Goal: Feedback & Contribution: Contribute content

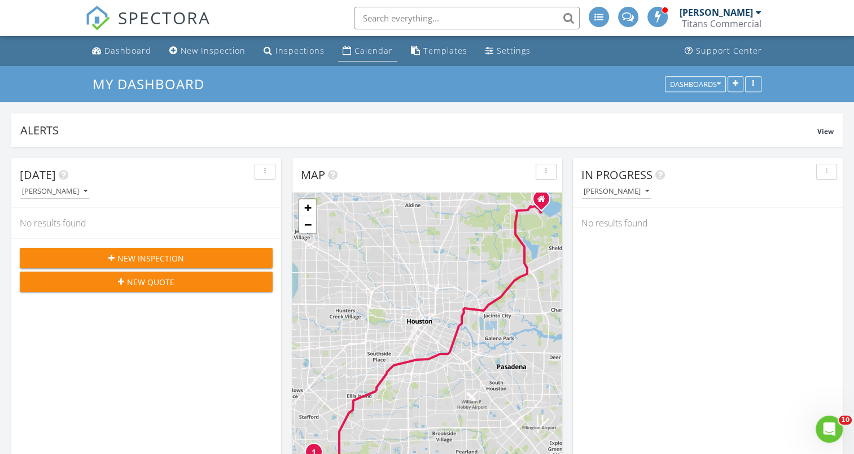
click at [371, 47] on div "Calendar" at bounding box center [373, 50] width 38 height 11
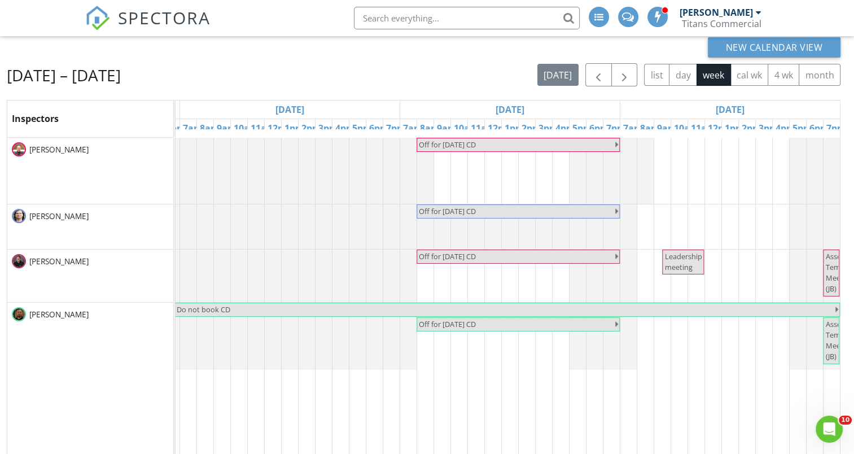
scroll to position [79, 0]
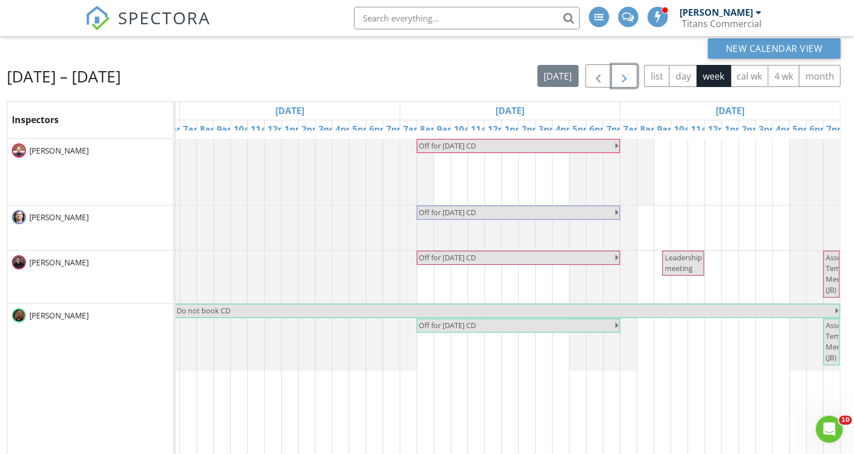
click at [625, 83] on span "button" at bounding box center [624, 76] width 14 height 14
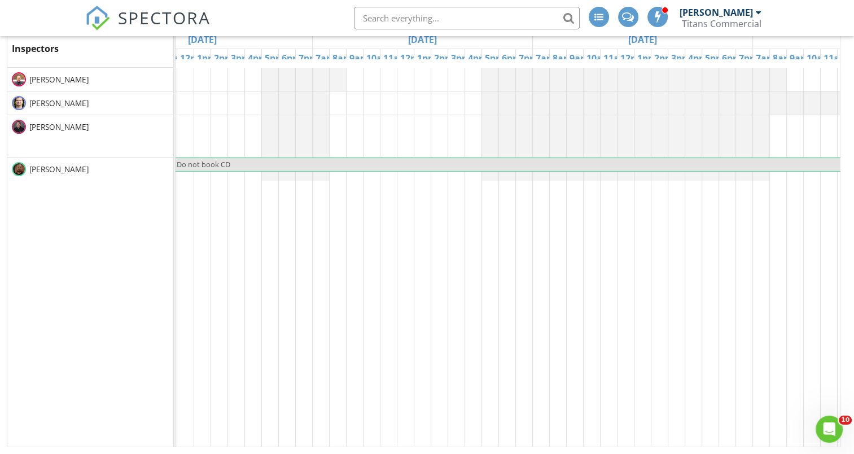
scroll to position [0, 657]
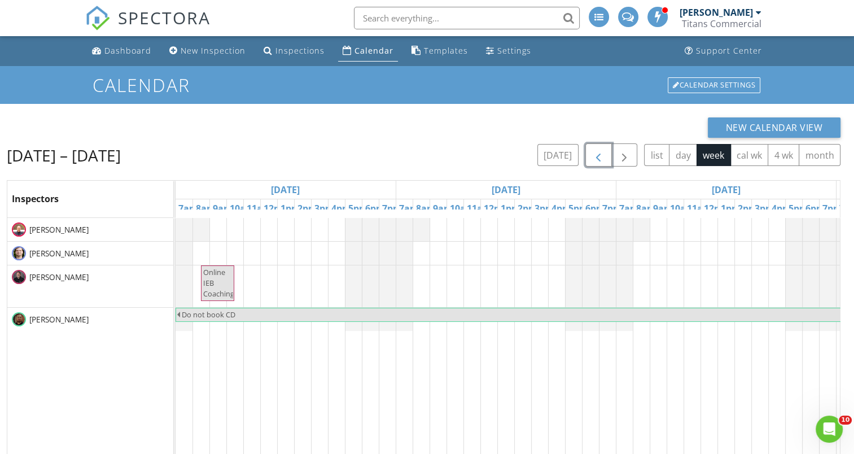
click at [596, 151] on span "button" at bounding box center [598, 155] width 14 height 14
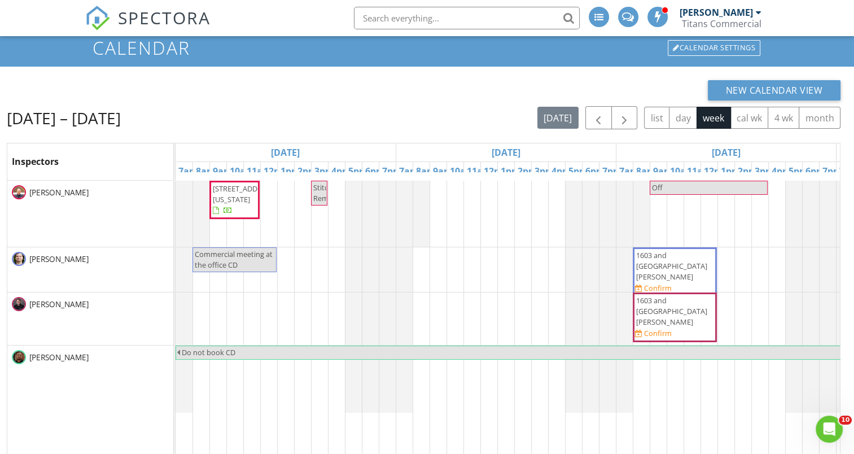
click at [736, 8] on div "[PERSON_NAME]" at bounding box center [715, 12] width 73 height 11
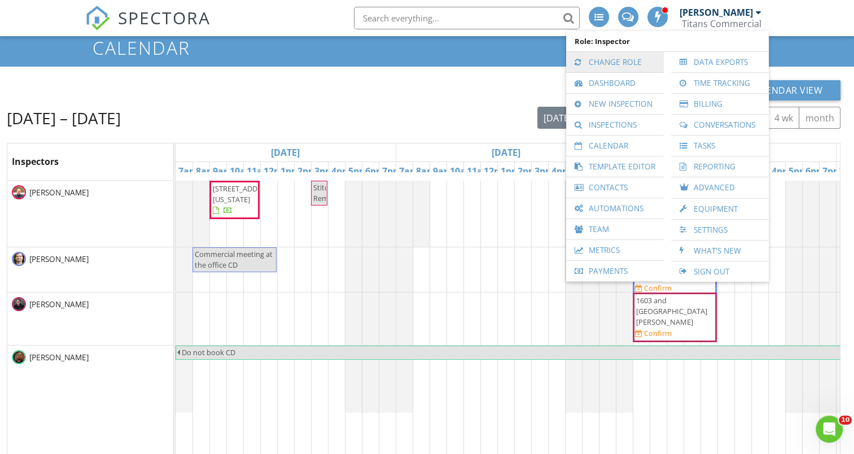
click at [625, 64] on link "Change Role" at bounding box center [615, 62] width 86 height 20
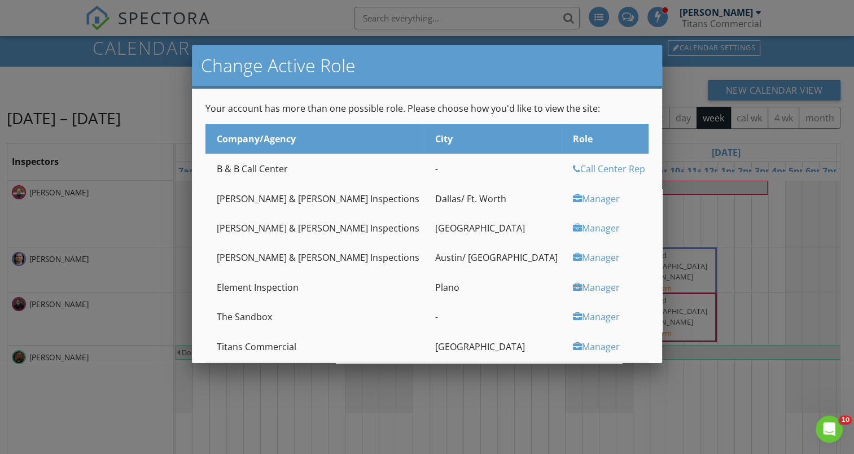
click at [790, 59] on div at bounding box center [427, 227] width 854 height 567
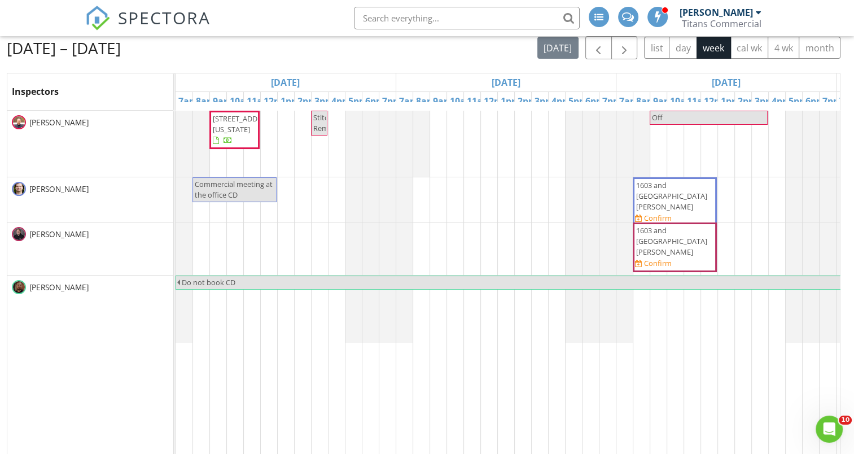
scroll to position [37, 0]
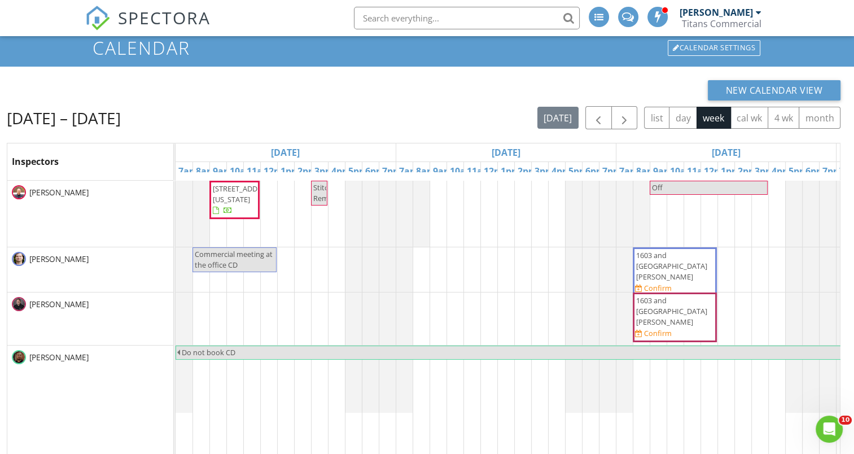
click at [704, 269] on span "1603 and 1607 Welch St , Houston 77006" at bounding box center [675, 266] width 80 height 33
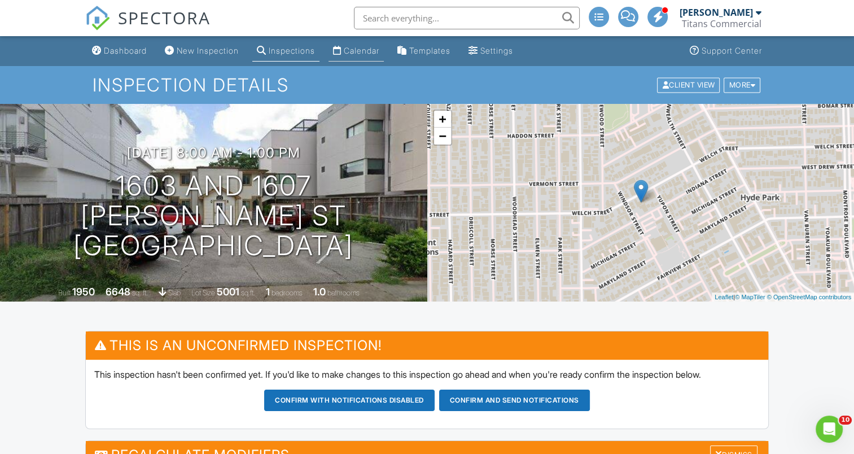
click at [376, 53] on div "Calendar" at bounding box center [362, 51] width 36 height 10
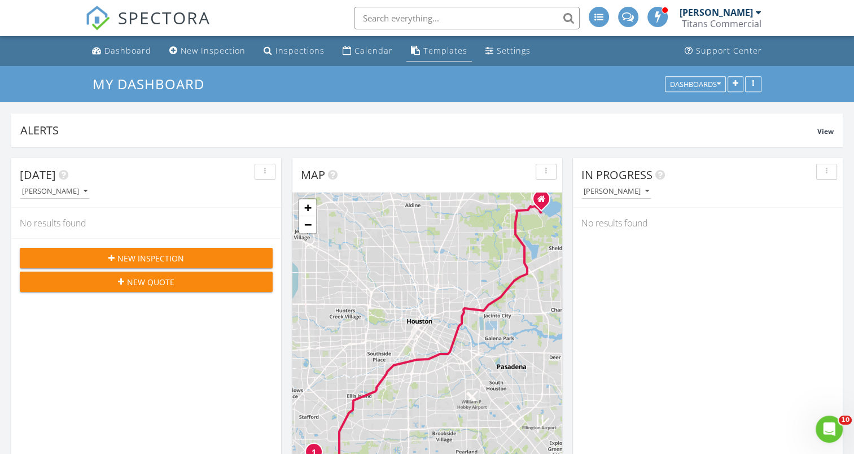
click at [451, 50] on div "Templates" at bounding box center [445, 50] width 44 height 11
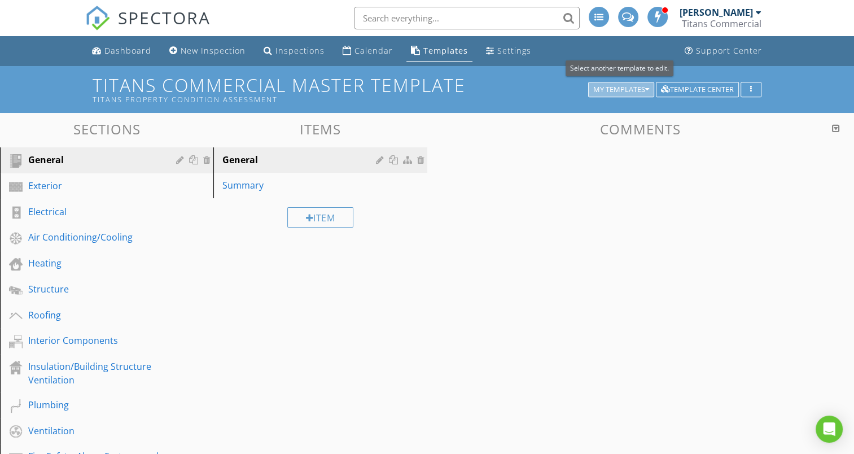
click at [642, 88] on div "My Templates" at bounding box center [621, 90] width 56 height 8
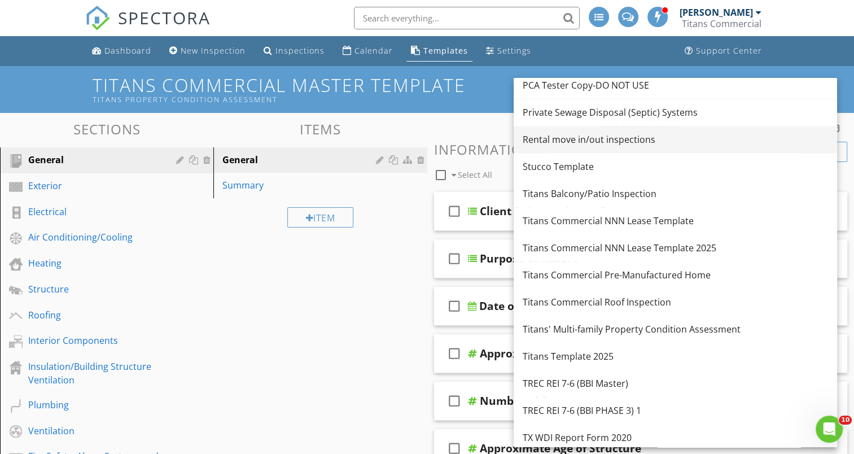
scroll to position [416, 0]
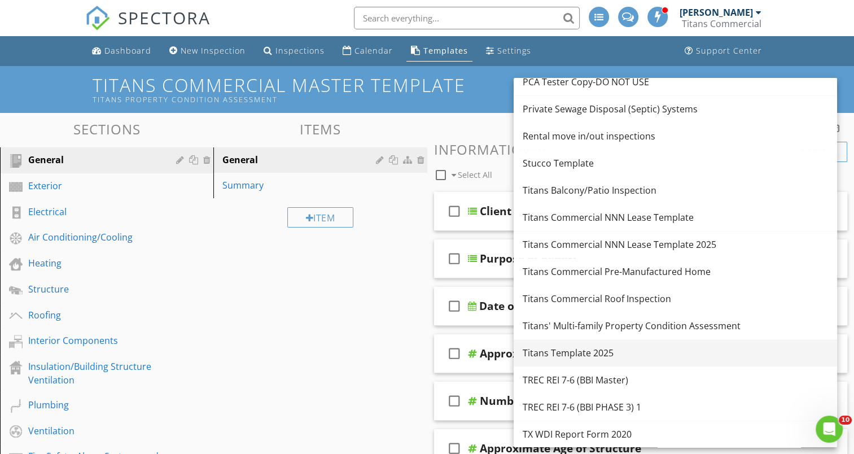
click at [624, 352] on div "Titans Template 2025" at bounding box center [675, 353] width 305 height 14
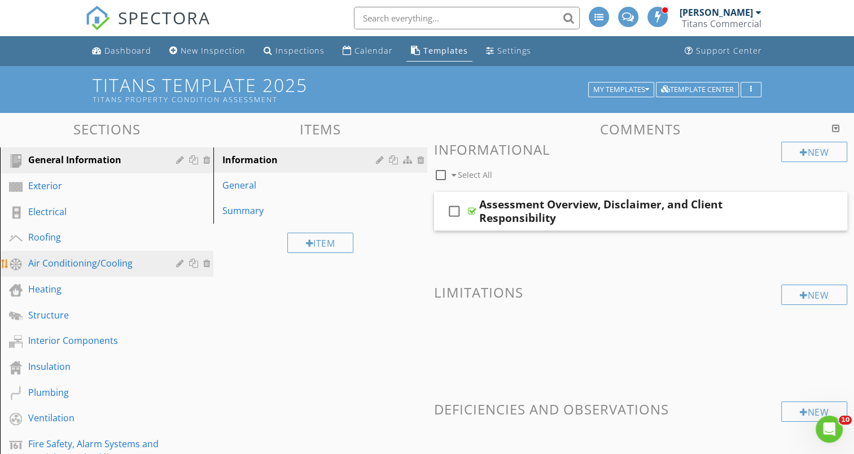
click at [122, 260] on div "Air Conditioning/Cooling" at bounding box center [93, 263] width 131 height 14
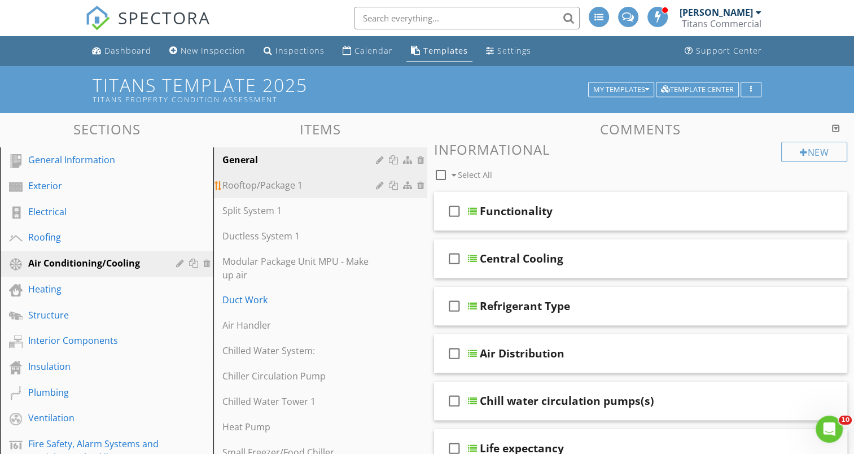
click at [291, 189] on div "Rooftop/Package 1" at bounding box center [300, 185] width 156 height 14
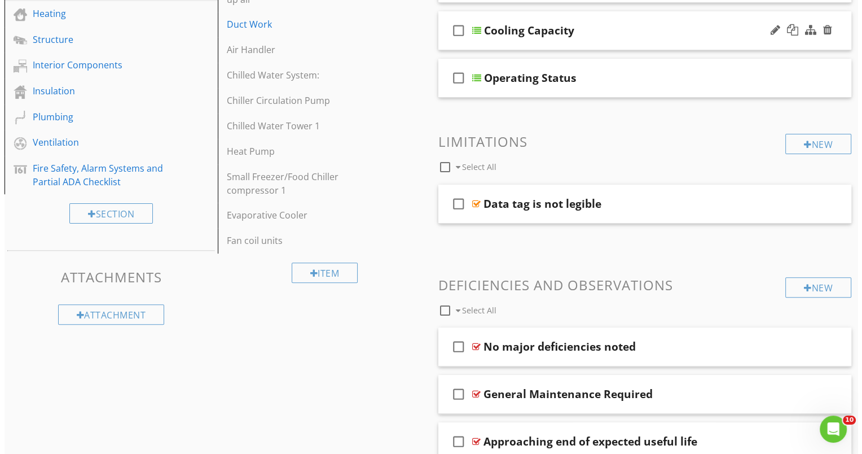
scroll to position [282, 0]
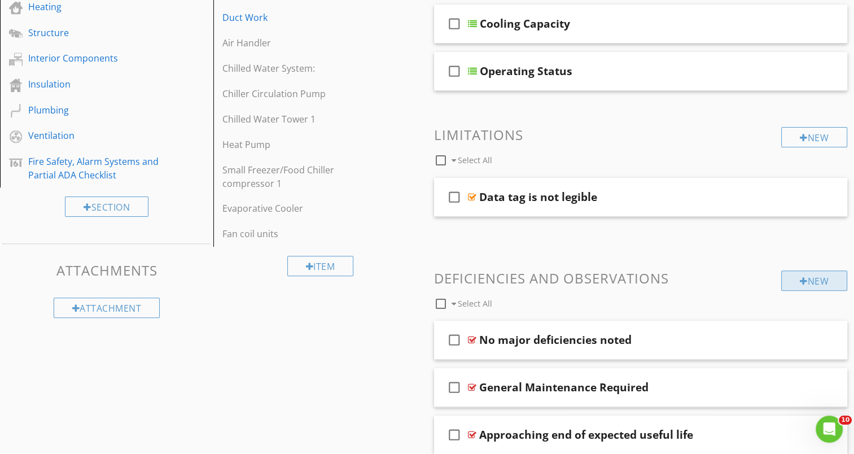
click at [816, 283] on div "New" at bounding box center [814, 280] width 66 height 20
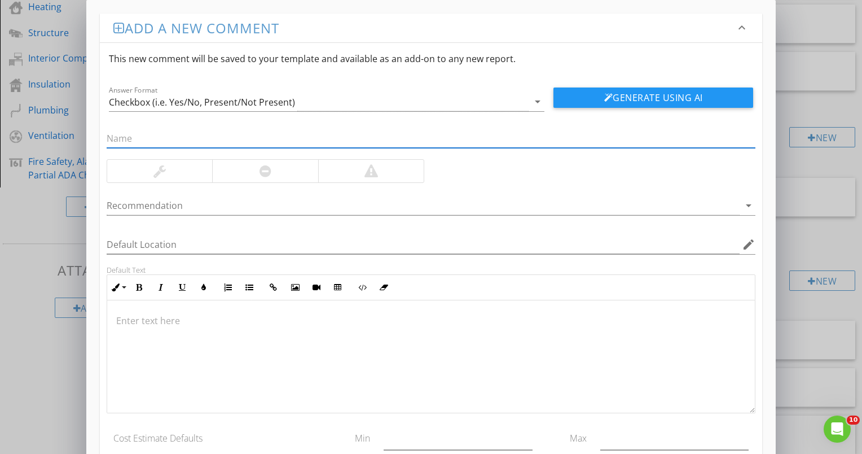
click at [249, 172] on div at bounding box center [265, 171] width 106 height 23
click at [221, 132] on input "text" at bounding box center [431, 138] width 649 height 19
drag, startPoint x: 251, startPoint y: 130, endPoint x: 244, endPoint y: 140, distance: 11.7
click at [248, 134] on input "HVAC unit was not clearly or permanitly" at bounding box center [431, 138] width 649 height 19
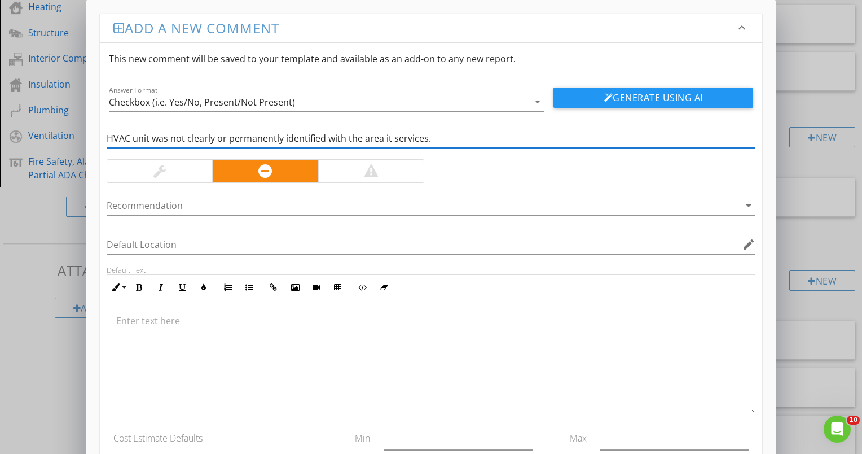
drag, startPoint x: 414, startPoint y: 140, endPoint x: 101, endPoint y: 139, distance: 312.6
click at [100, 139] on div "HVAC unit was not clearly or permanently identified with the area it services." at bounding box center [431, 139] width 662 height 39
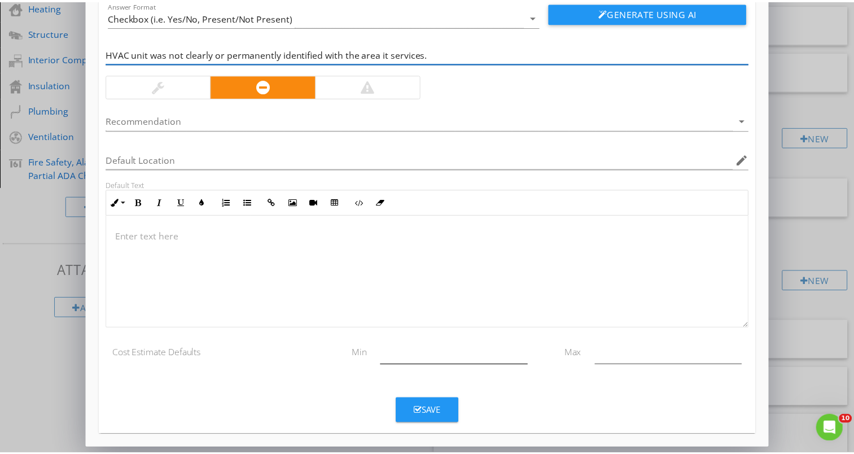
scroll to position [85, 0]
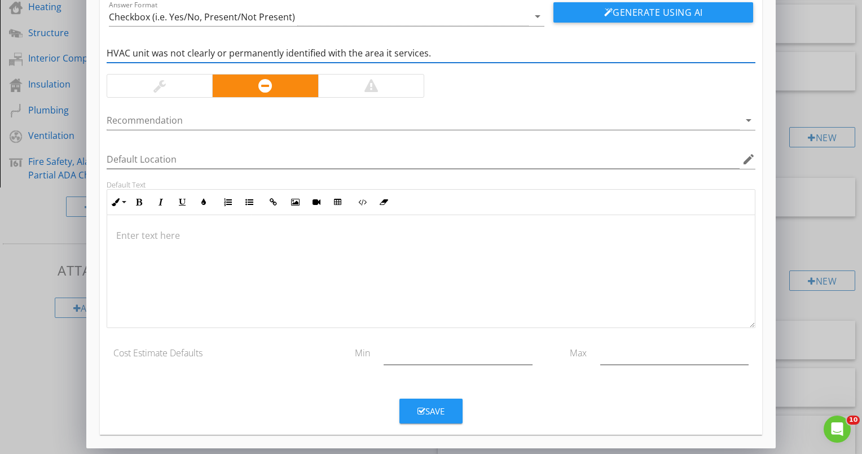
type input "HVAC unit was not clearly or permanently identified with the area it services."
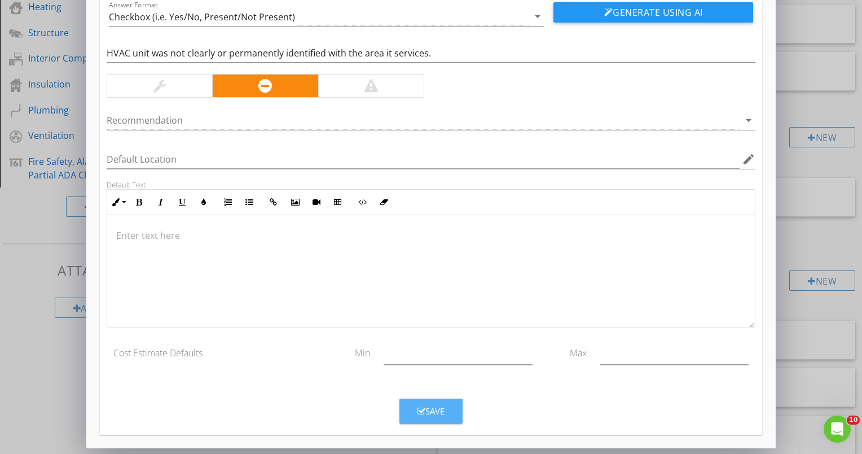
click at [440, 409] on div "Save" at bounding box center [431, 411] width 27 height 13
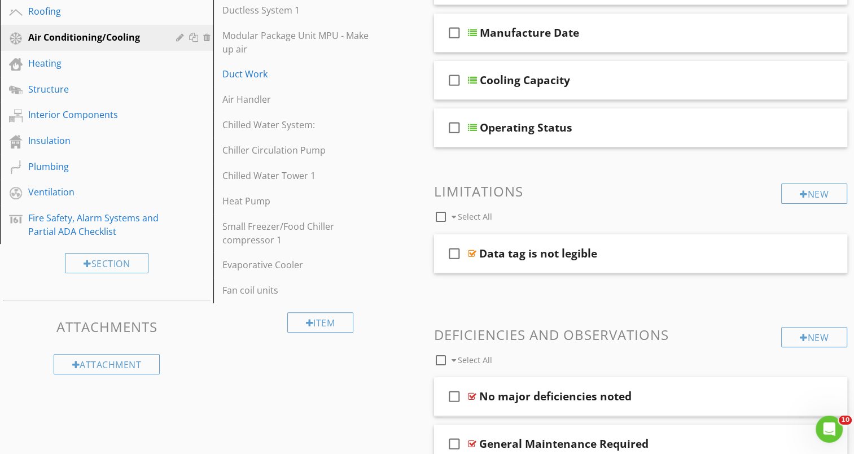
scroll to position [113, 0]
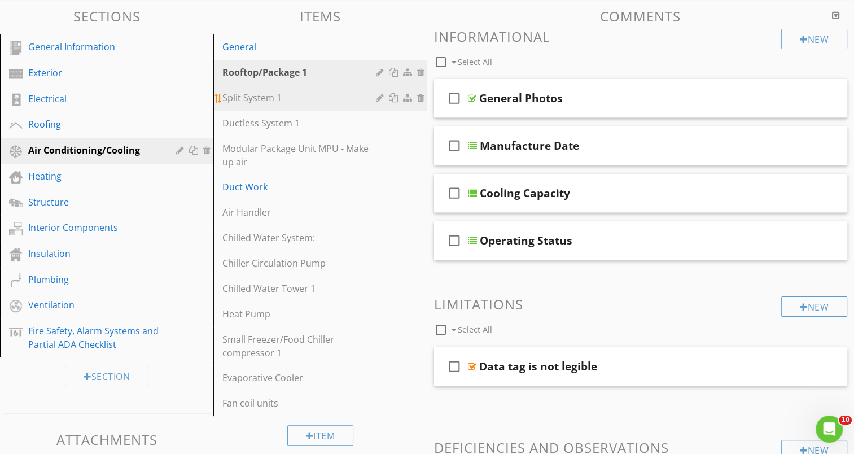
click at [315, 102] on div "Split System 1" at bounding box center [300, 98] width 156 height 14
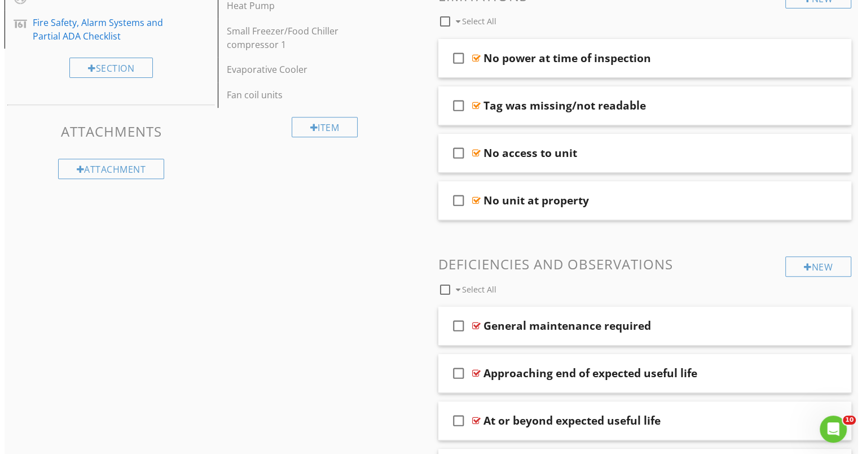
scroll to position [451, 0]
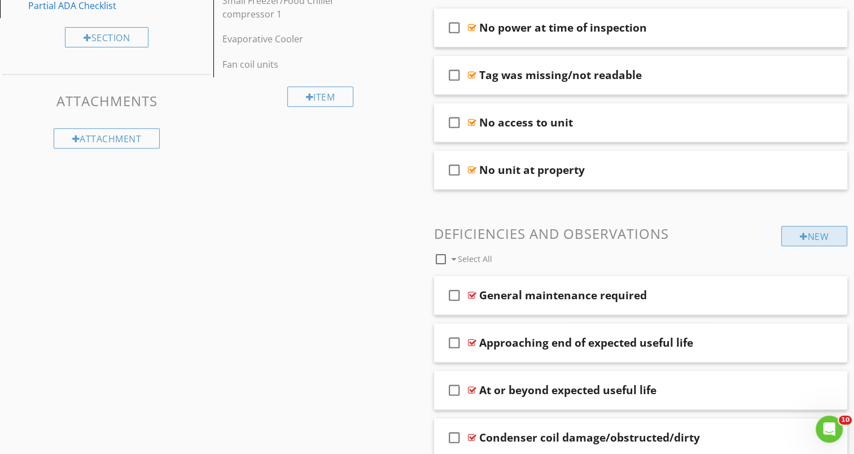
click at [816, 236] on div "New" at bounding box center [814, 236] width 66 height 20
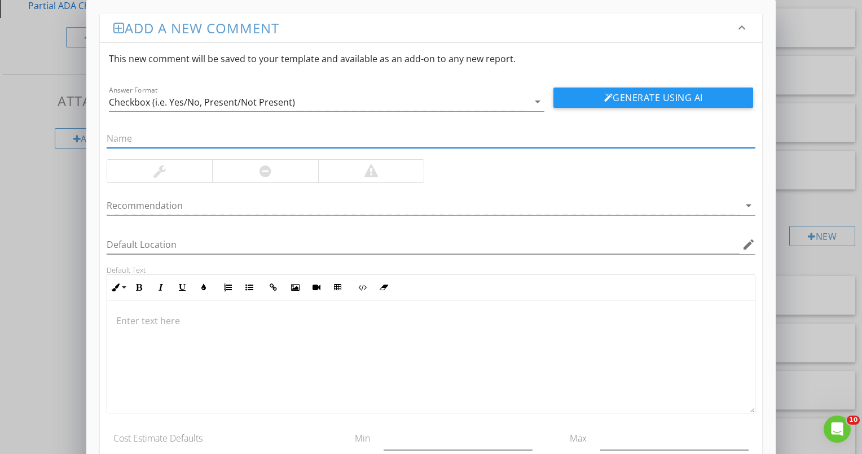
paste input "HVAC unit was not clearly or permanently identified with the area it services."
type input "HVAC unit was not clearly or permanently identified with the area it services."
click at [282, 174] on div at bounding box center [265, 171] width 106 height 23
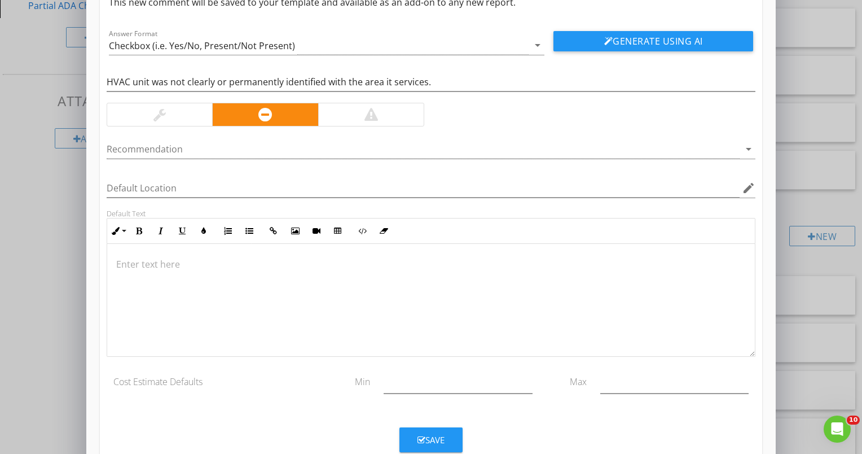
scroll to position [85, 0]
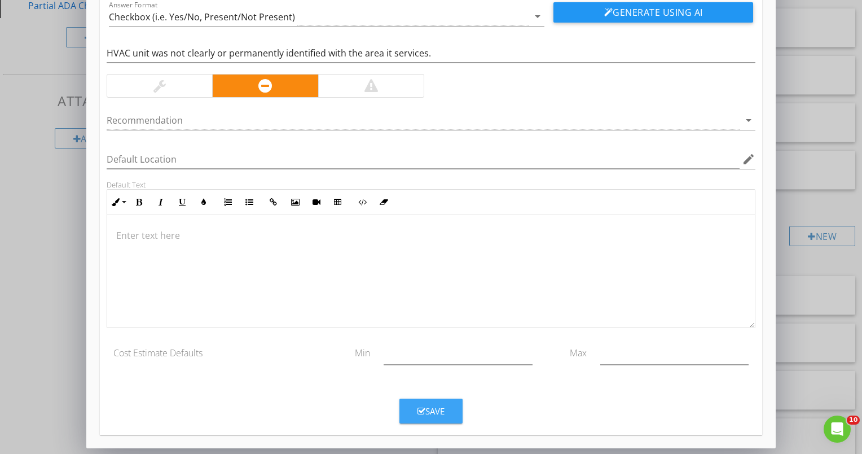
drag, startPoint x: 451, startPoint y: 401, endPoint x: 458, endPoint y: 403, distance: 6.6
click at [452, 401] on button "Save" at bounding box center [430, 410] width 63 height 25
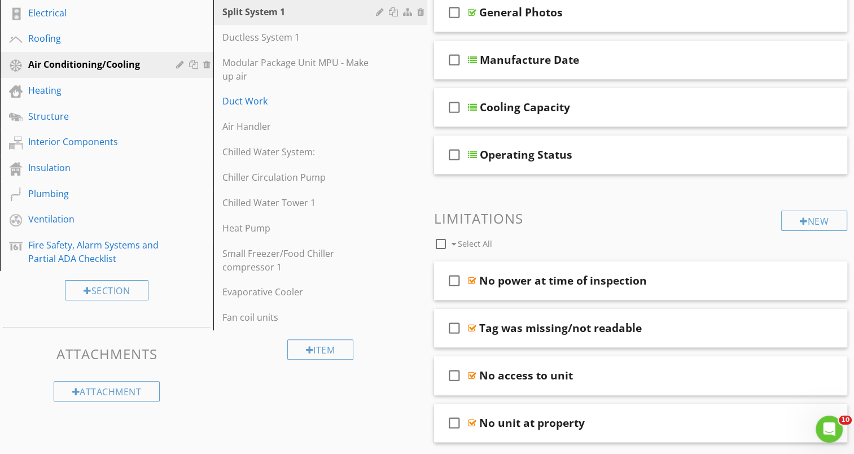
scroll to position [169, 0]
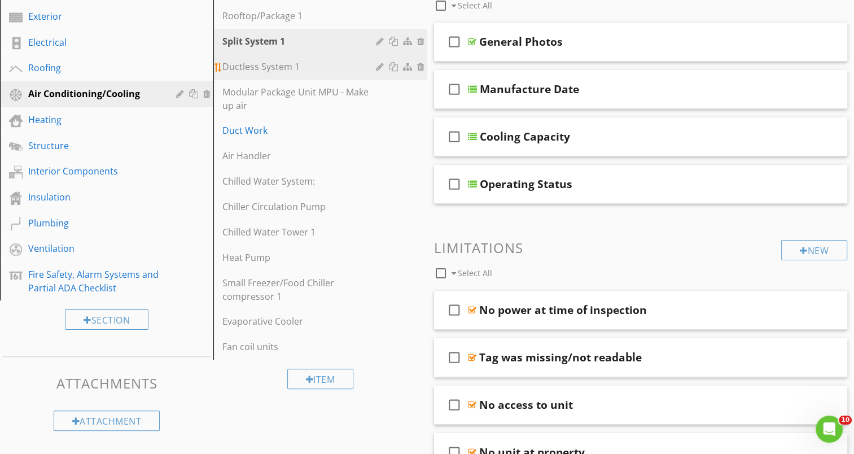
click at [279, 70] on div "Ductless System 1" at bounding box center [300, 67] width 156 height 14
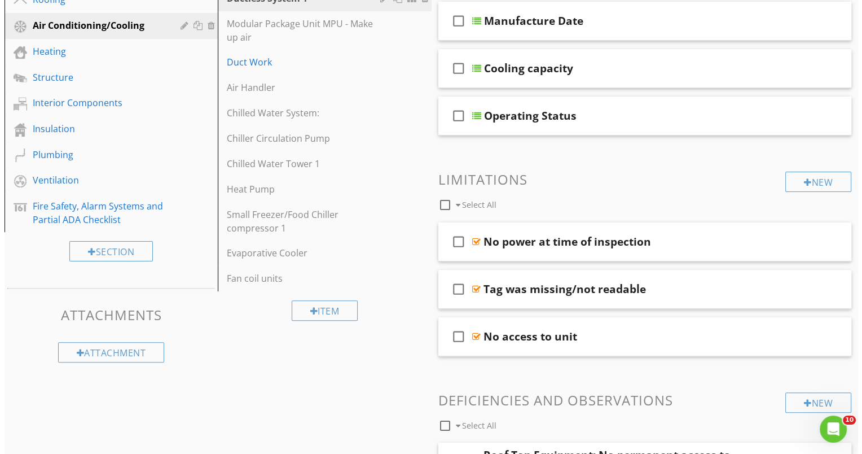
scroll to position [395, 0]
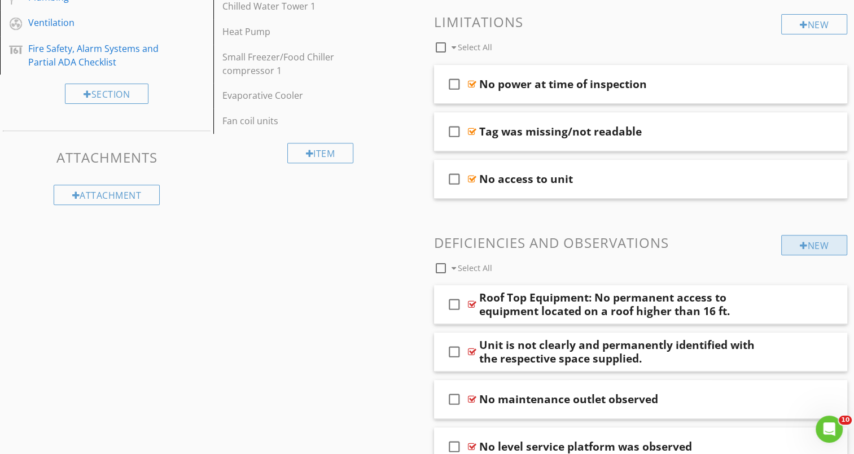
click at [808, 238] on div "New" at bounding box center [814, 245] width 66 height 20
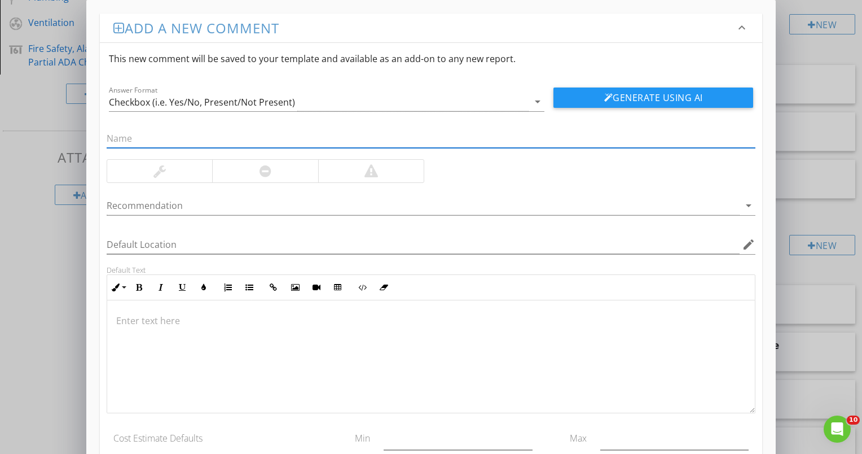
paste input "HVAC unit was not clearly or permanently identified with the area it services."
type input "HVAC unit was not clearly or permanently identified with the area it services."
click at [264, 172] on div at bounding box center [266, 171] width 12 height 14
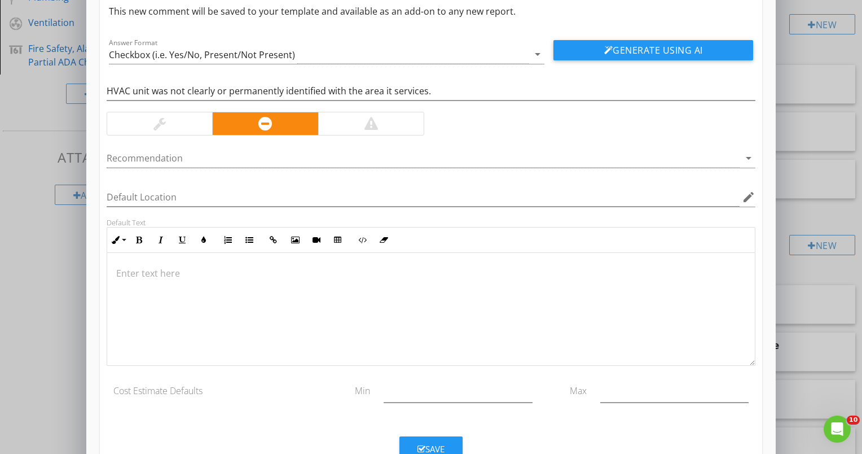
scroll to position [85, 0]
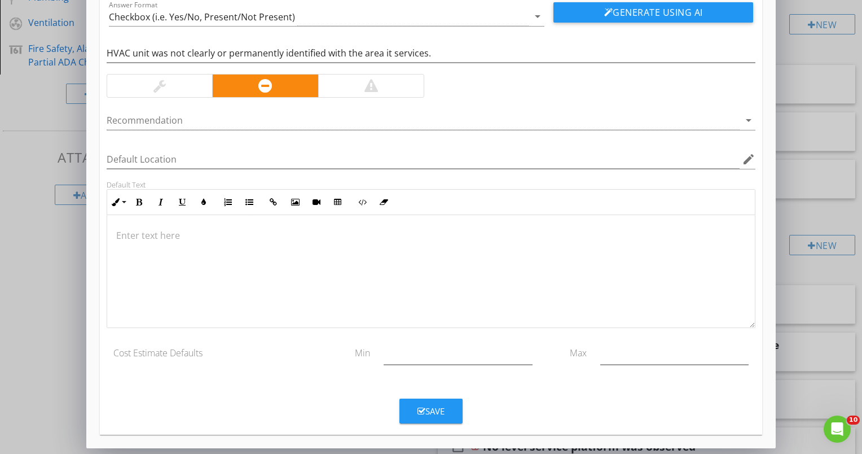
click at [450, 413] on button "Save" at bounding box center [430, 410] width 63 height 25
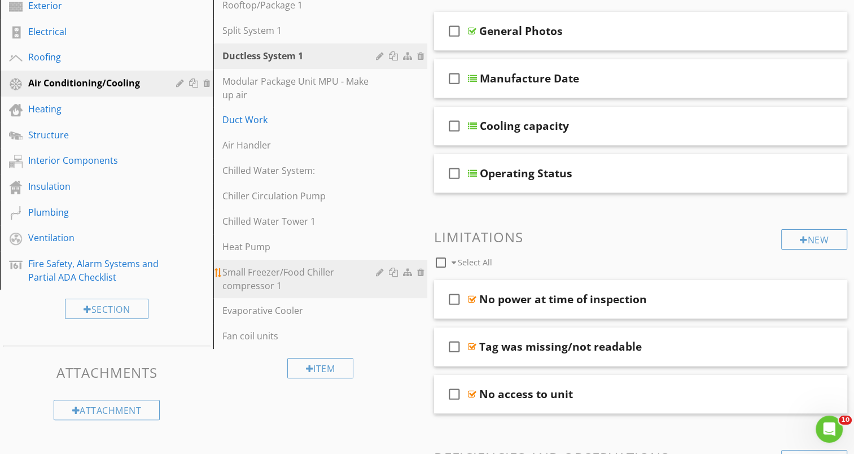
scroll to position [169, 0]
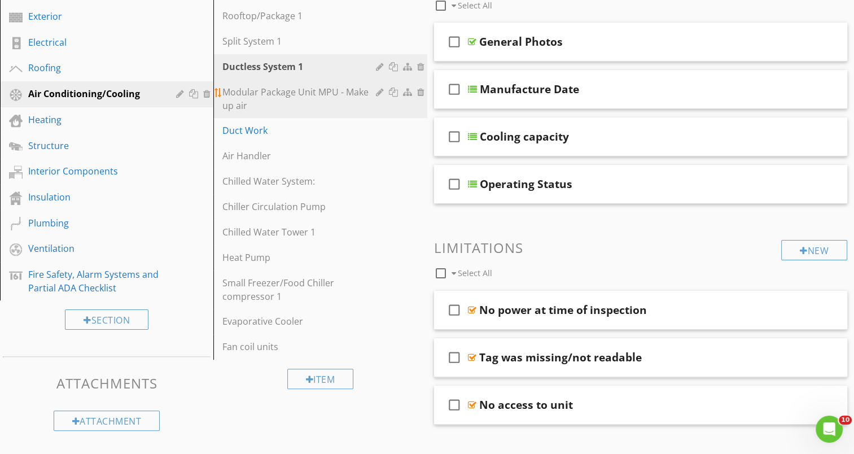
click at [321, 98] on div "Modular Package Unit MPU - Make up air" at bounding box center [300, 98] width 156 height 27
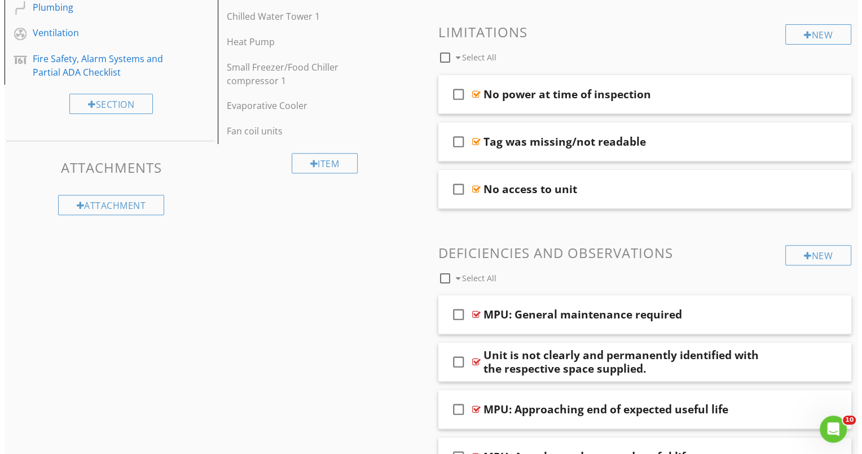
scroll to position [395, 0]
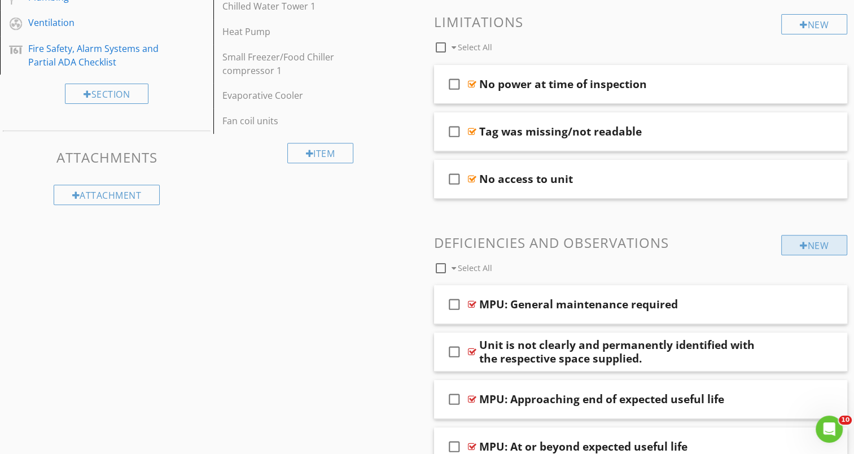
click at [805, 243] on div "New" at bounding box center [814, 245] width 66 height 20
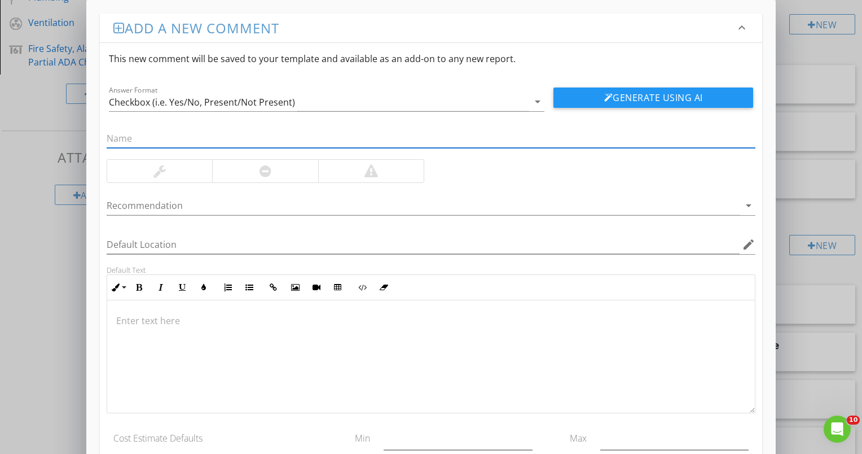
paste input "HVAC unit was not clearly or permanently identified with the area it services."
type input "HVAC unit was not clearly or permanently identified with the area it services."
click at [265, 169] on div at bounding box center [266, 171] width 12 height 14
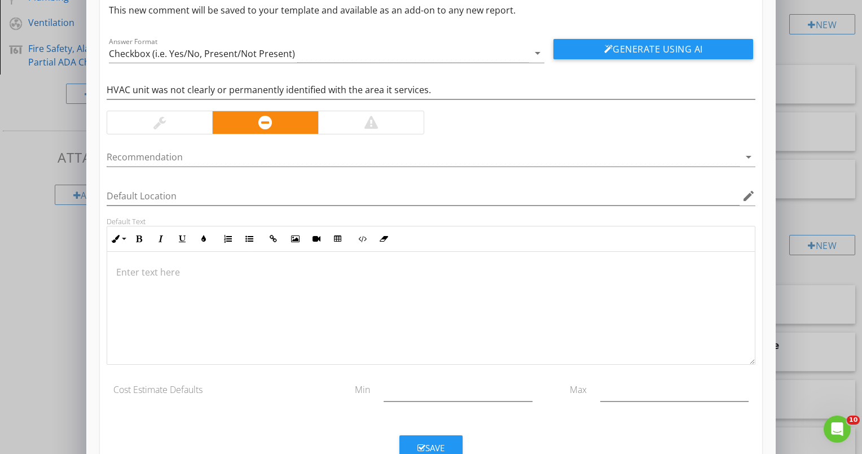
scroll to position [85, 0]
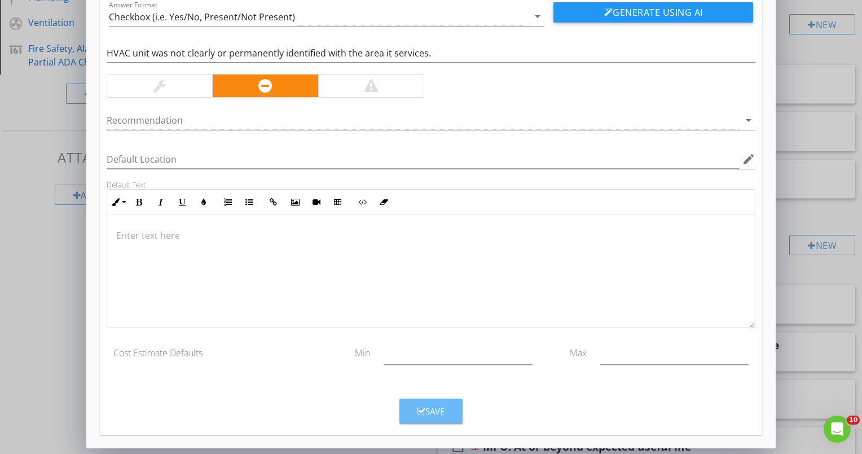
click at [424, 407] on icon "button" at bounding box center [422, 411] width 8 height 8
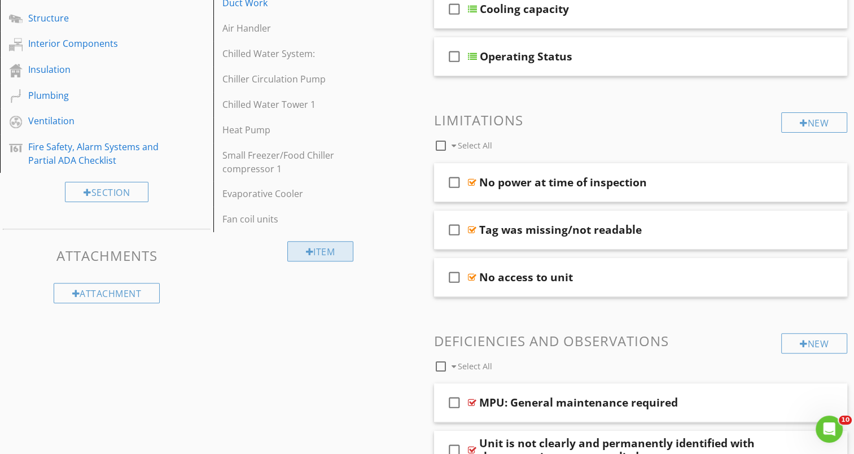
scroll to position [169, 0]
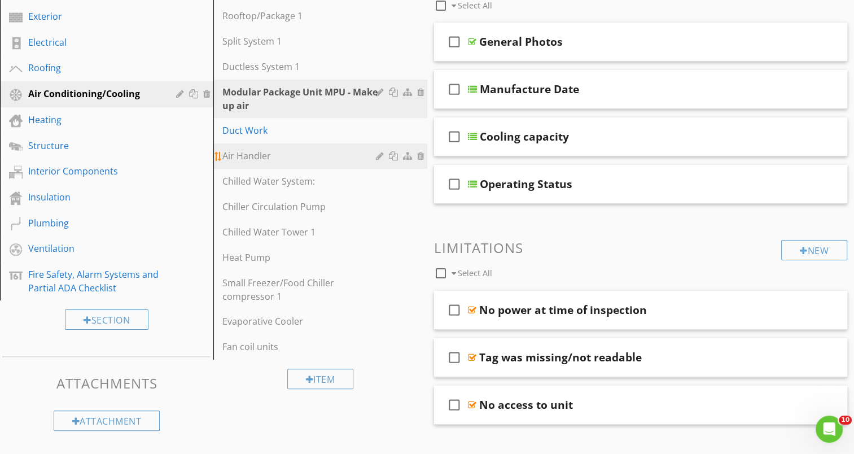
click at [318, 161] on div "Air Handler" at bounding box center [300, 156] width 156 height 14
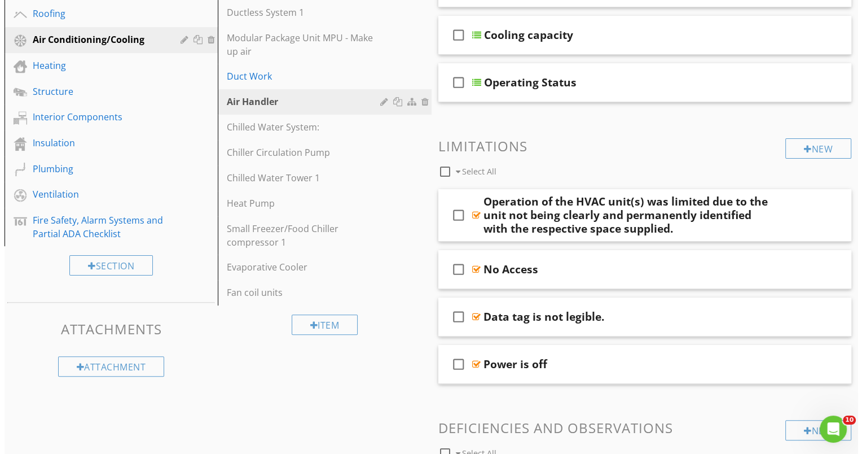
scroll to position [451, 0]
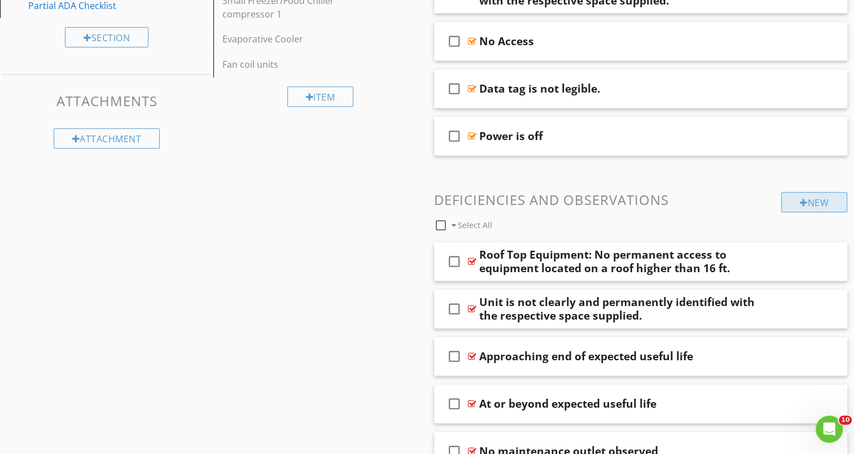
click at [804, 203] on div at bounding box center [804, 202] width 8 height 9
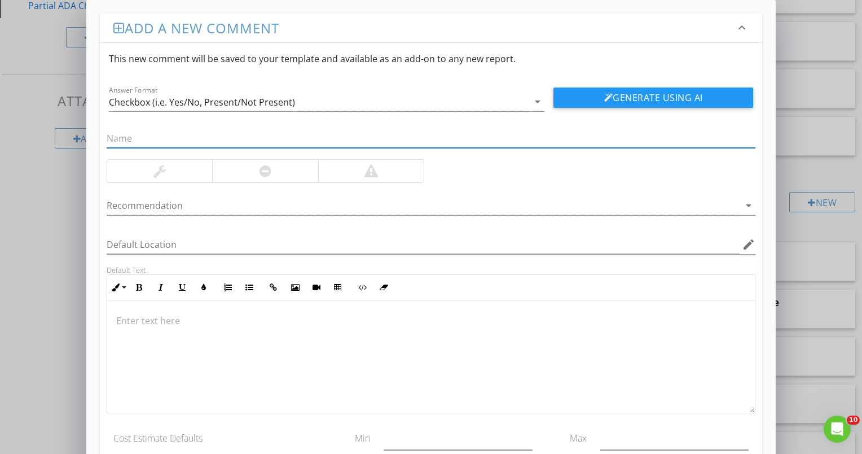
paste input "HVAC unit was not clearly or permanently identified with the area it services."
type input "HVAC unit was not clearly or permanently identified with the area it services."
click at [297, 174] on div at bounding box center [265, 171] width 106 height 23
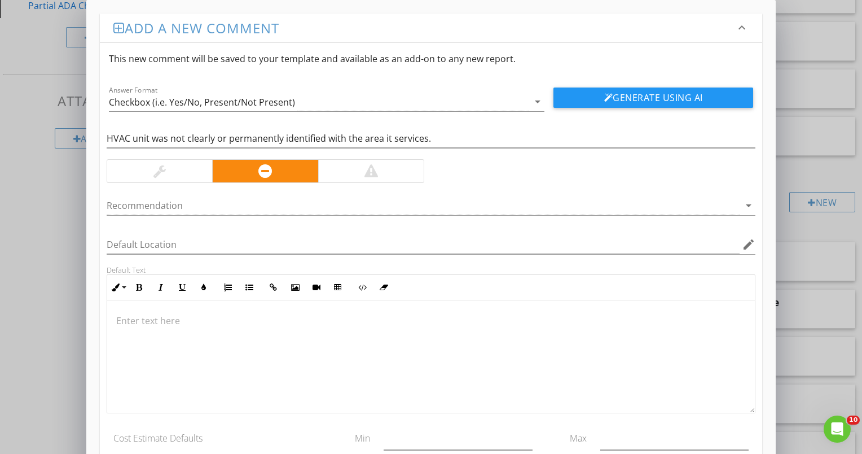
scroll to position [0, 0]
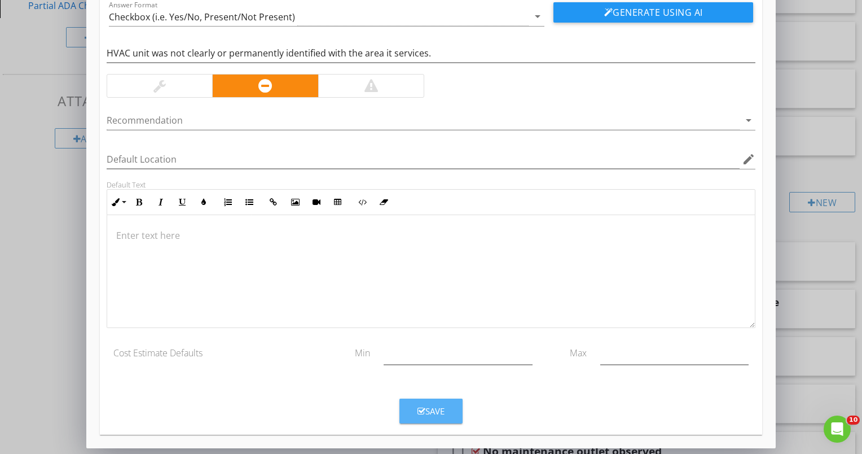
click at [418, 401] on button "Save" at bounding box center [430, 410] width 63 height 25
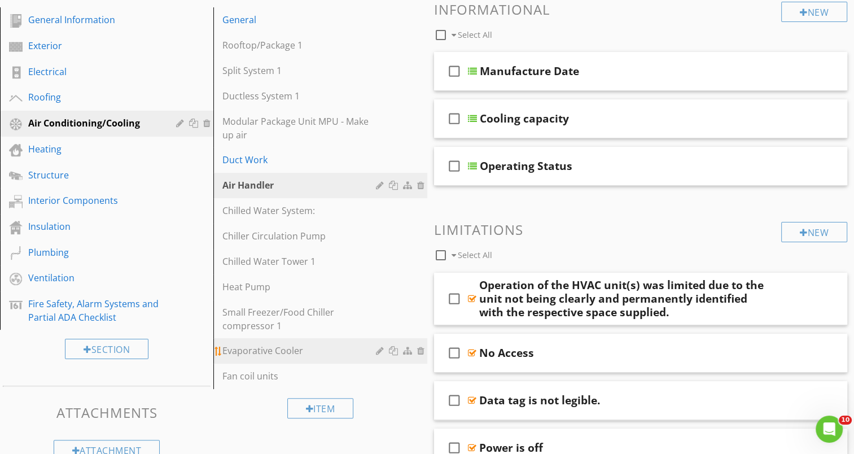
scroll to position [113, 0]
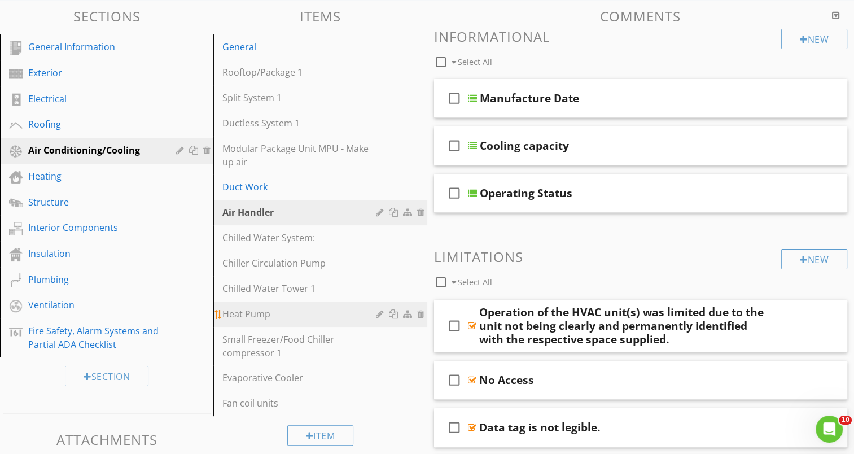
click at [289, 311] on div "Heat Pump" at bounding box center [300, 314] width 156 height 14
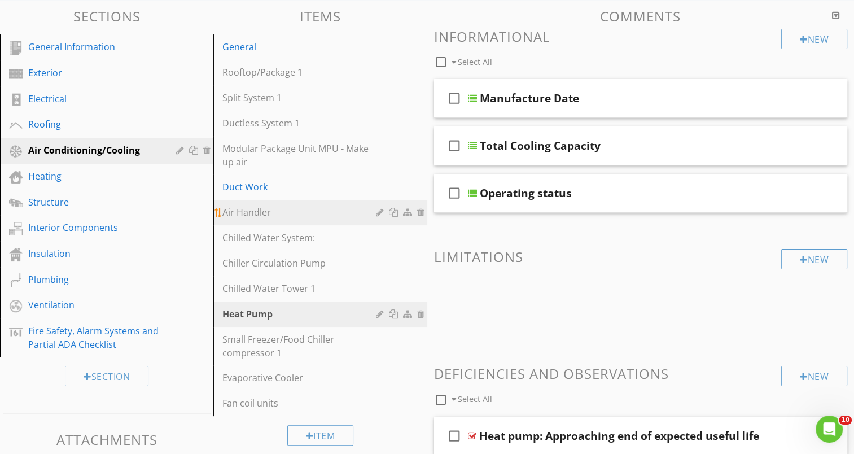
click at [323, 221] on link "Air Handler" at bounding box center [322, 212] width 210 height 25
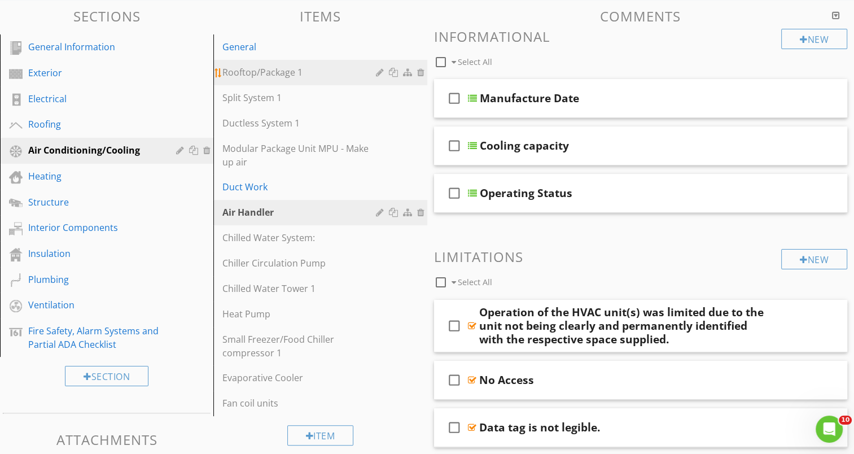
click at [264, 73] on div "Rooftop/Package 1" at bounding box center [300, 72] width 156 height 14
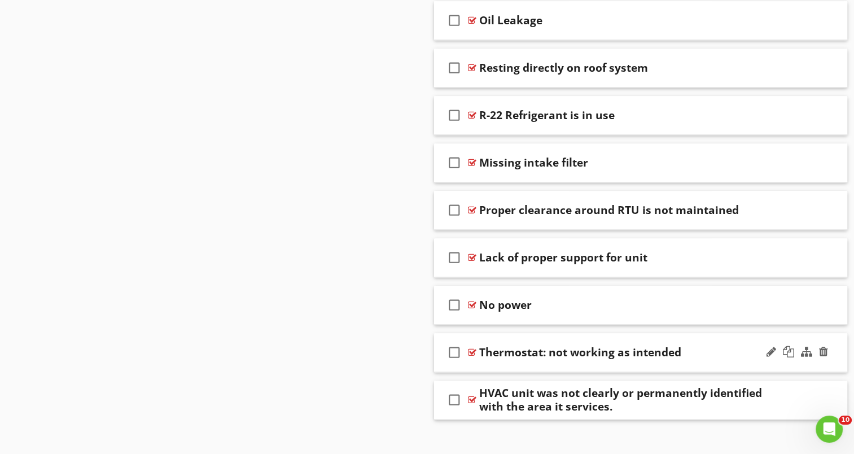
scroll to position [1275, 0]
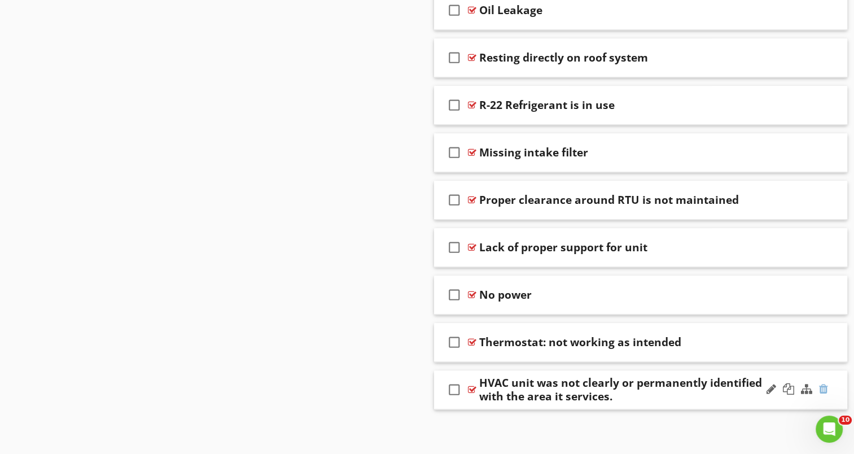
click at [824, 386] on div at bounding box center [823, 388] width 9 height 11
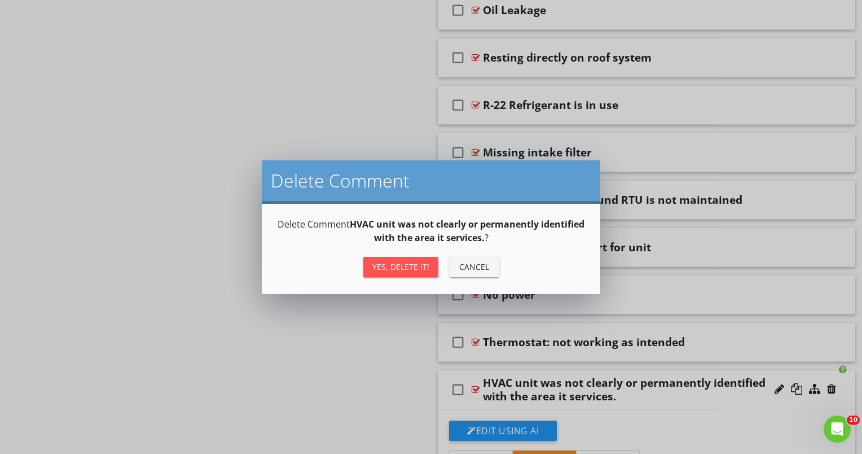
click at [418, 261] on div "Yes, Delete it!" at bounding box center [400, 267] width 57 height 12
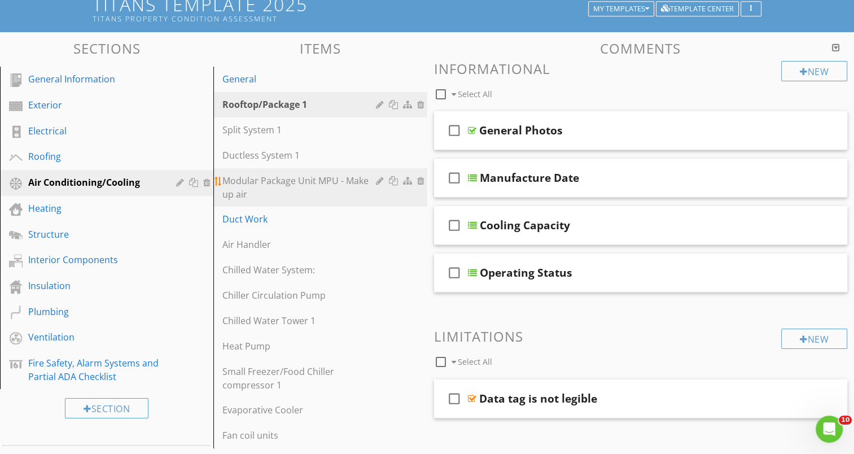
scroll to position [0, 0]
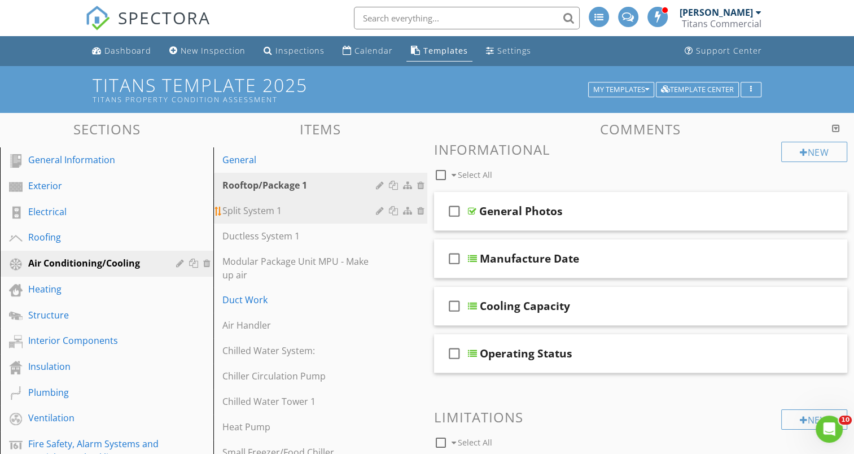
click at [263, 213] on div "Split System 1" at bounding box center [300, 211] width 156 height 14
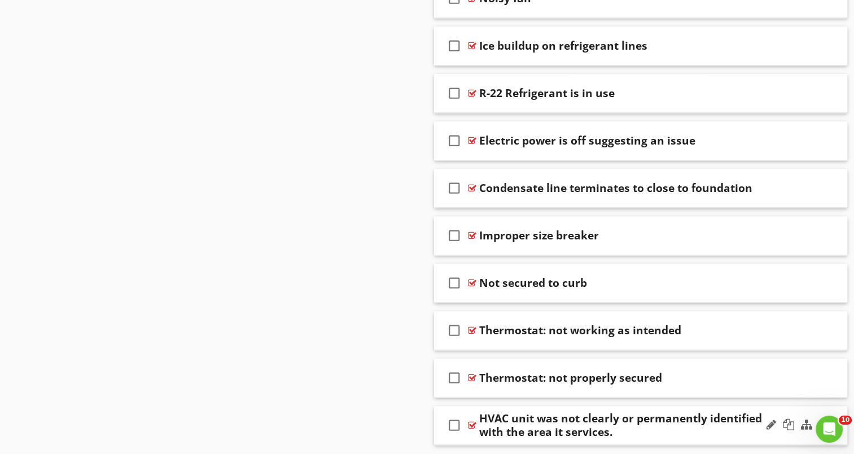
scroll to position [1541, 0]
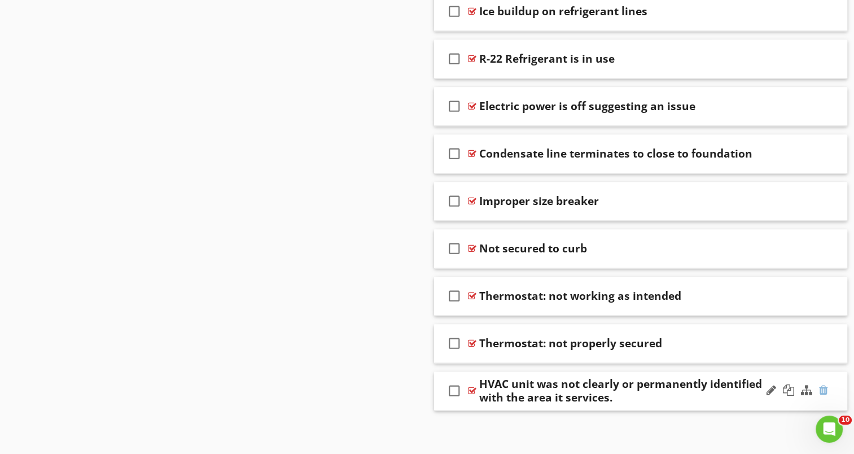
click at [823, 384] on div at bounding box center [823, 389] width 9 height 11
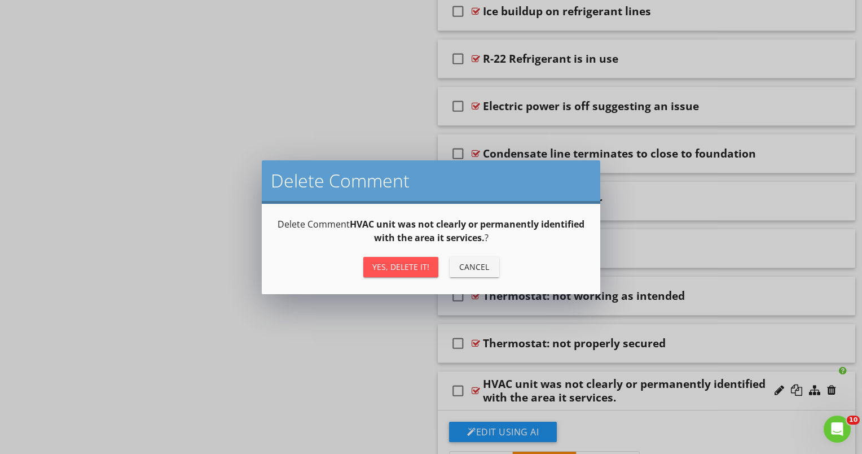
click at [418, 266] on div "Yes, Delete it!" at bounding box center [400, 267] width 57 height 12
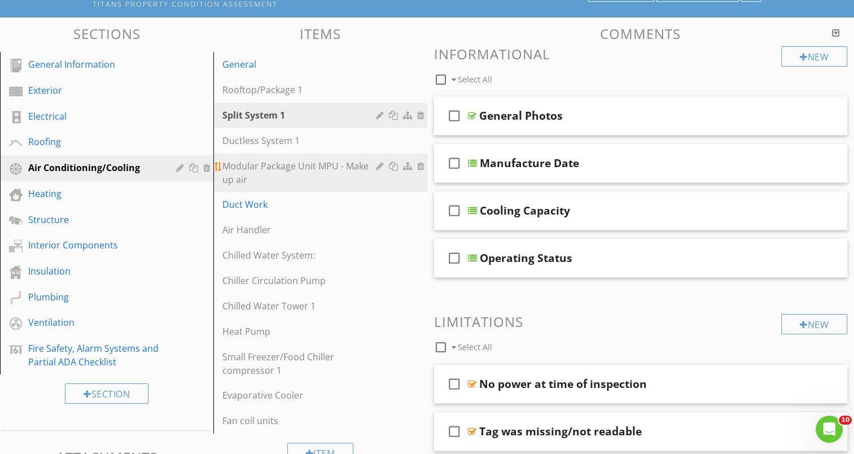
scroll to position [0, 0]
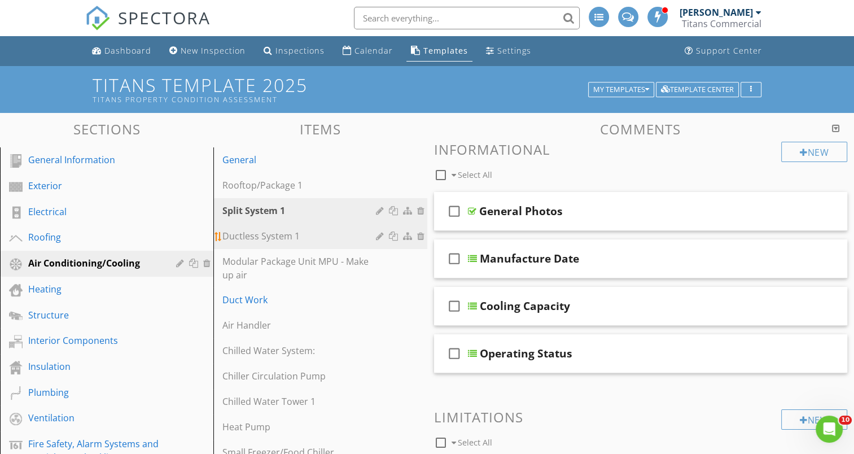
click at [271, 239] on div "Ductless System 1" at bounding box center [300, 236] width 156 height 14
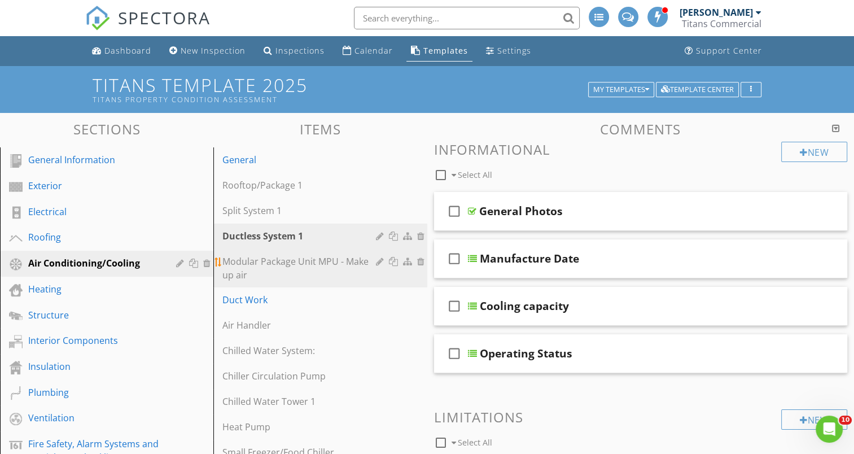
click at [282, 260] on div "Modular Package Unit MPU - Make up air" at bounding box center [300, 267] width 156 height 27
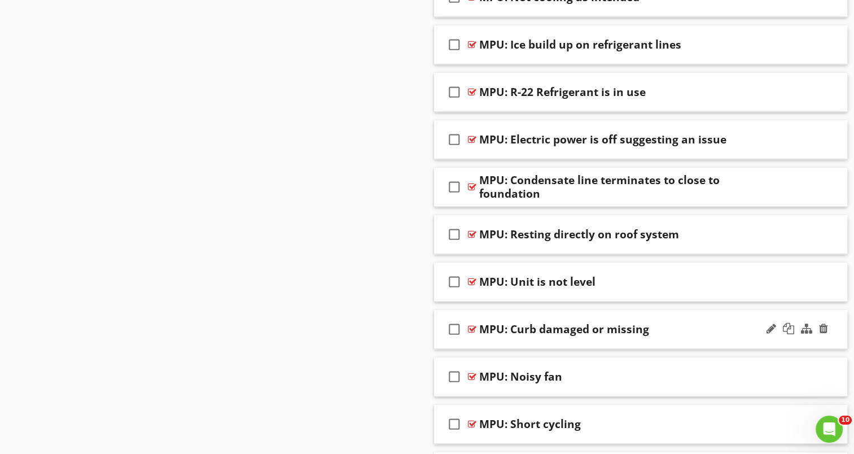
scroll to position [1305, 0]
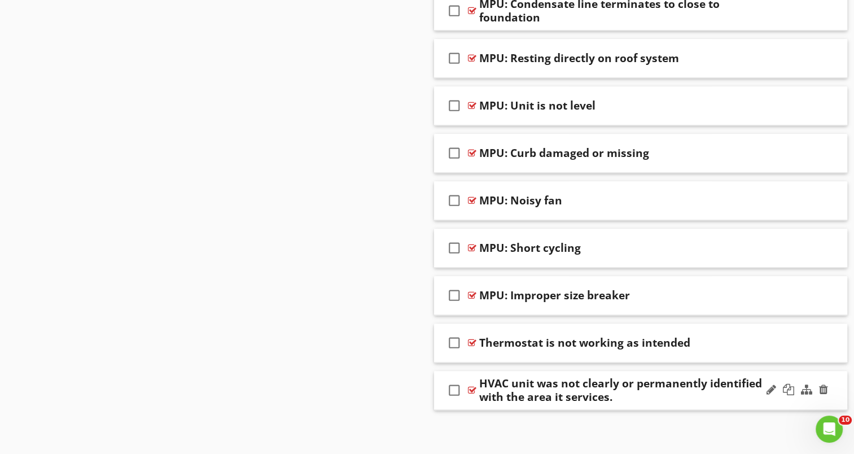
click at [817, 383] on div at bounding box center [797, 389] width 66 height 27
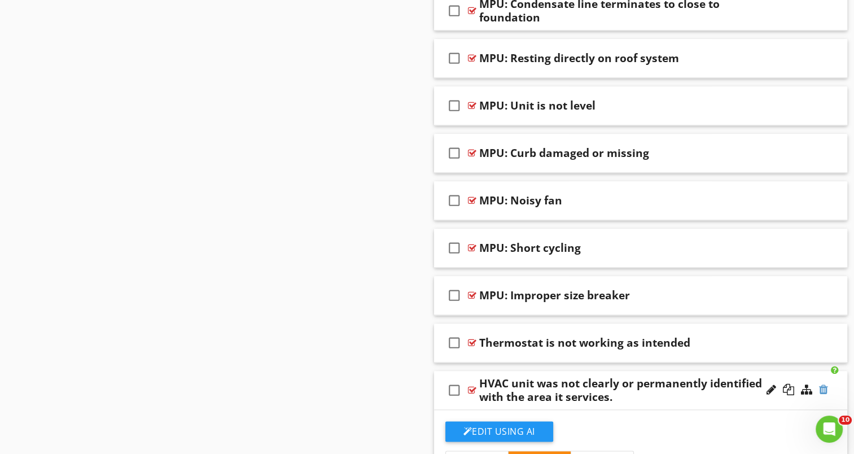
click at [820, 384] on div at bounding box center [823, 389] width 9 height 11
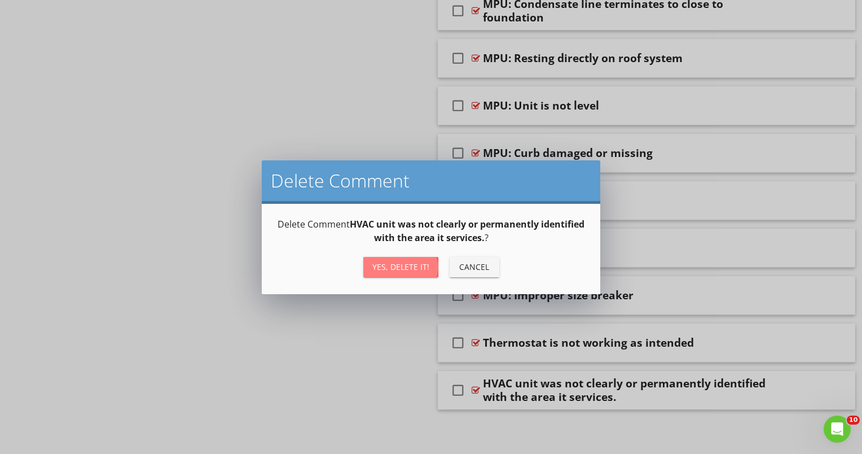
click at [419, 266] on div "Yes, Delete it!" at bounding box center [400, 267] width 57 height 12
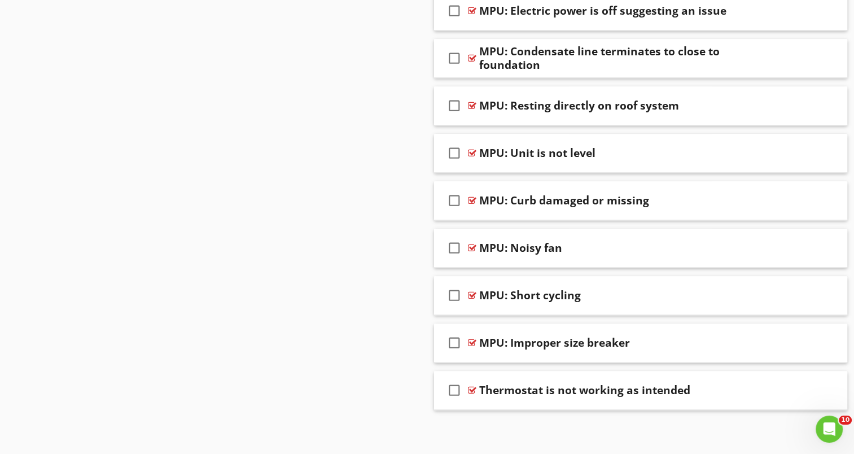
drag, startPoint x: 331, startPoint y: 281, endPoint x: 320, endPoint y: 282, distance: 10.2
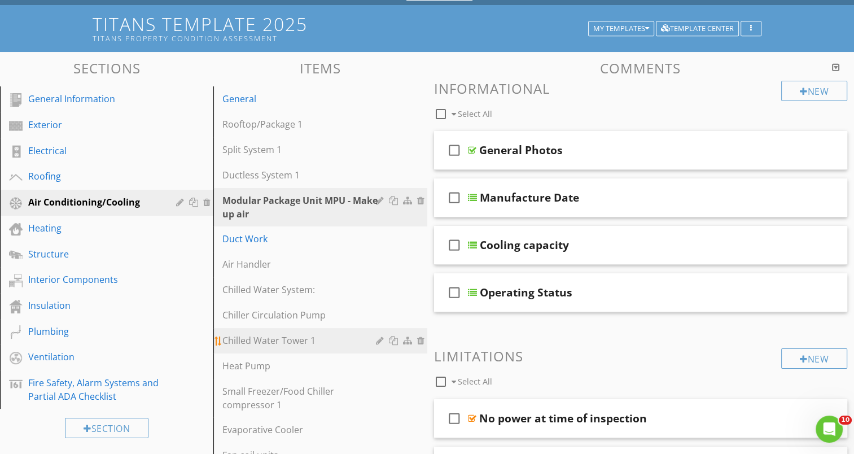
scroll to position [0, 0]
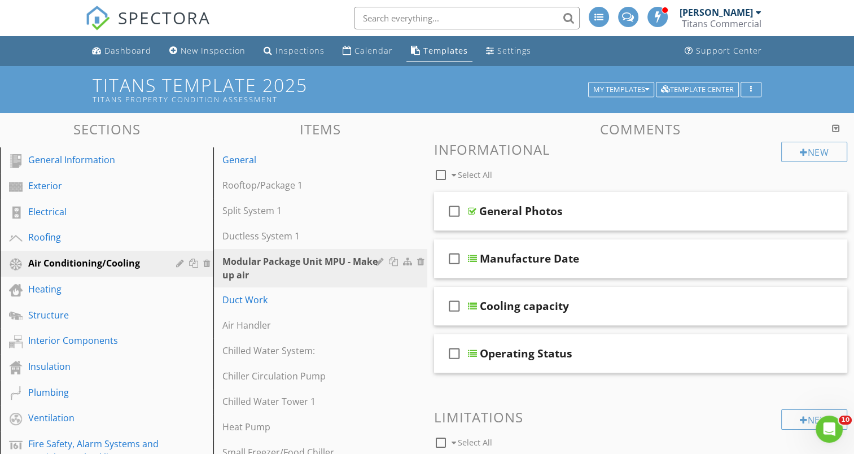
click at [659, 16] on span at bounding box center [657, 16] width 11 height 10
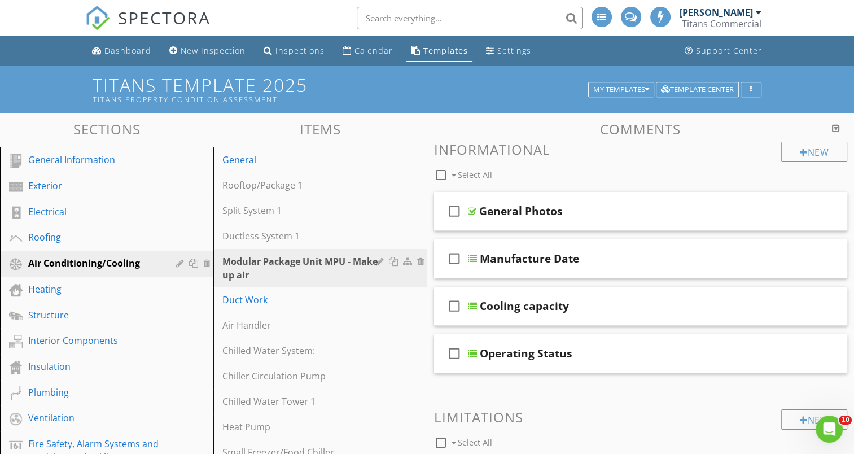
drag, startPoint x: 616, startPoint y: 64, endPoint x: 605, endPoint y: 56, distance: 13.0
click at [613, 62] on div "Dashboard New Inspection Inspections Calendar Templates Settings Support Center" at bounding box center [426, 51] width 683 height 30
